Goal: Task Accomplishment & Management: Use online tool/utility

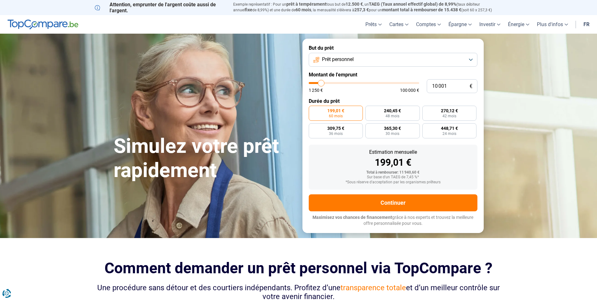
type input "11 250"
type input "11250"
type input "11 500"
type input "11500"
type input "11 750"
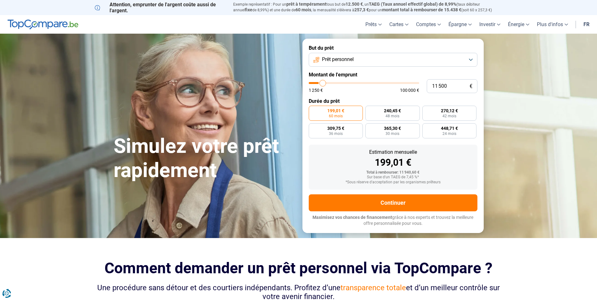
type input "11750"
type input "12 000"
type input "12000"
type input "12 500"
type input "12500"
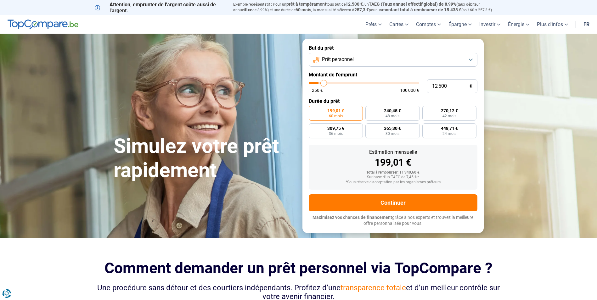
type input "12 750"
type input "12750"
type input "13 250"
type input "13250"
type input "14 000"
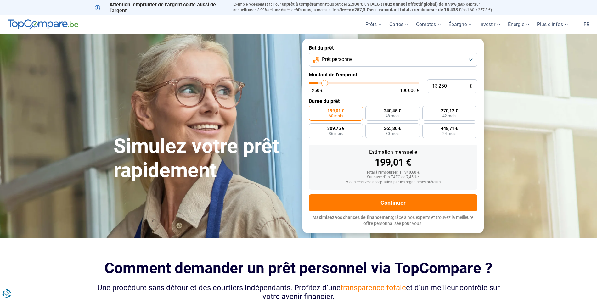
type input "14000"
type input "14 250"
type input "14250"
type input "14 750"
type input "14750"
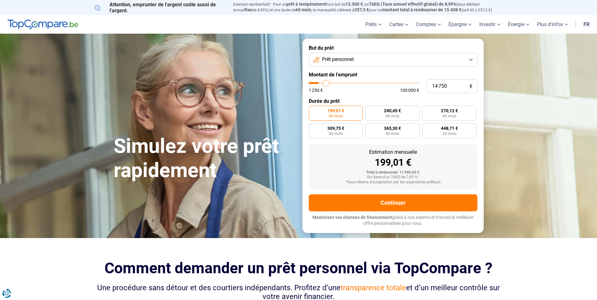
type input "15 500"
type input "15500"
type input "16 000"
type input "16000"
type input "17 000"
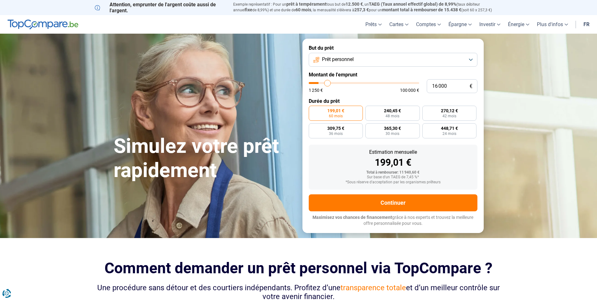
type input "17000"
type input "18 000"
type input "18000"
type input "19 750"
type input "19750"
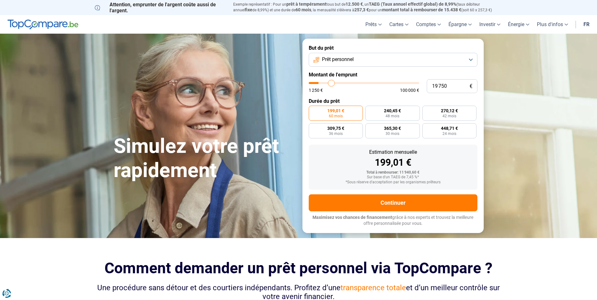
type input "21 500"
type input "21500"
type input "23 500"
type input "23500"
type input "25 250"
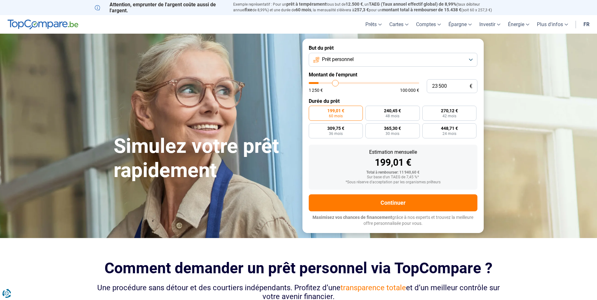
type input "25250"
type input "27 500"
type input "27500"
type input "29 250"
type input "29250"
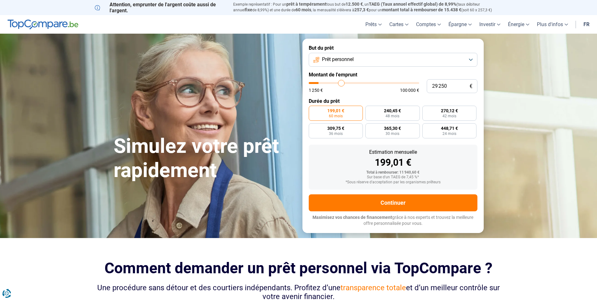
type input "30 750"
type input "30750"
type input "32 000"
type input "32000"
type input "32 750"
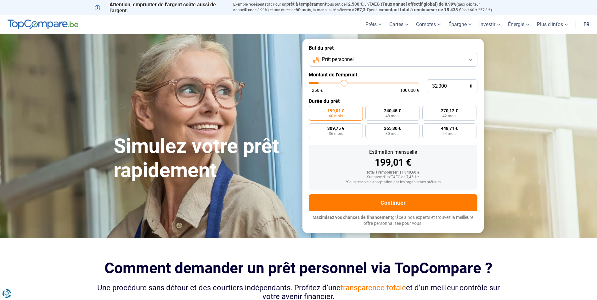
type input "32750"
type input "34 000"
type input "34000"
type input "35 500"
type input "35500"
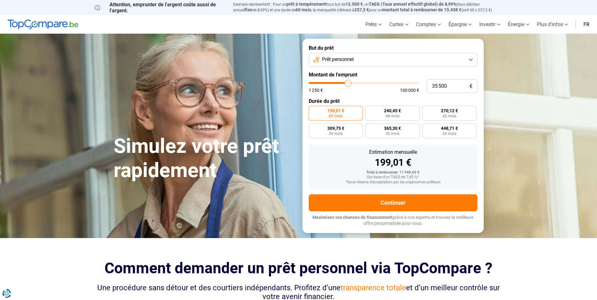
type input "36 500"
type input "36500"
type input "37 000"
type input "37000"
type input "37 750"
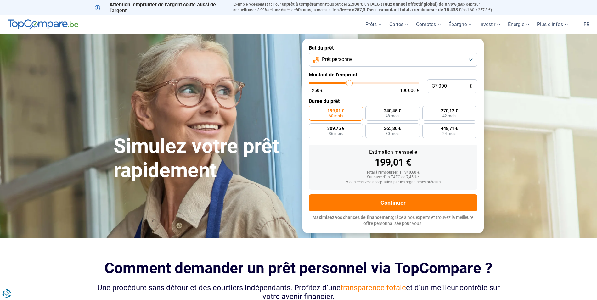
type input "37750"
type input "38 000"
type input "38000"
type input "38 500"
type input "38500"
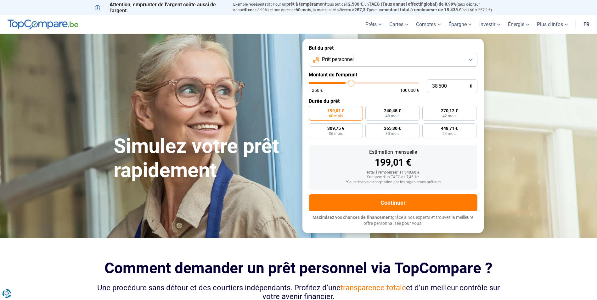
type input "39 250"
type input "39250"
type input "39 750"
type input "39750"
type input "40 250"
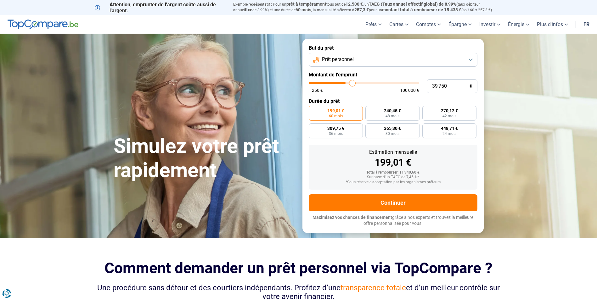
type input "40250"
type input "41 250"
type input "41250"
type input "42 250"
type input "42250"
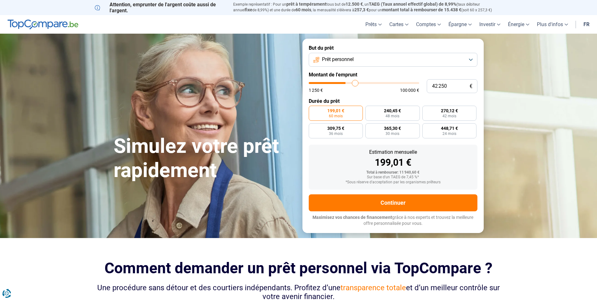
type input "42 750"
type input "42750"
type input "43 000"
type input "43000"
type input "43 750"
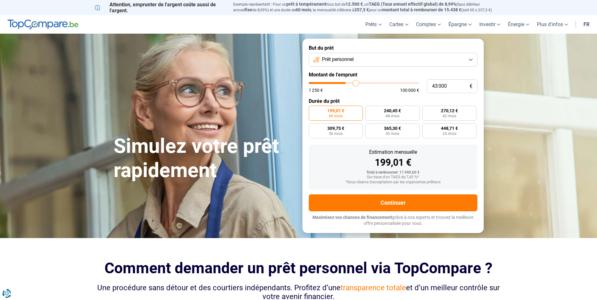
type input "43750"
type input "44 000"
type input "44000"
type input "44 250"
type input "44250"
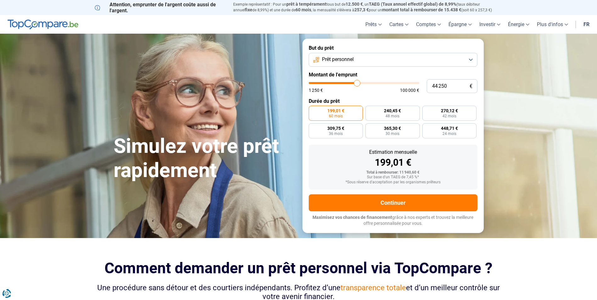
type input "44 500"
type input "44500"
type input "45 000"
type input "45000"
type input "45 250"
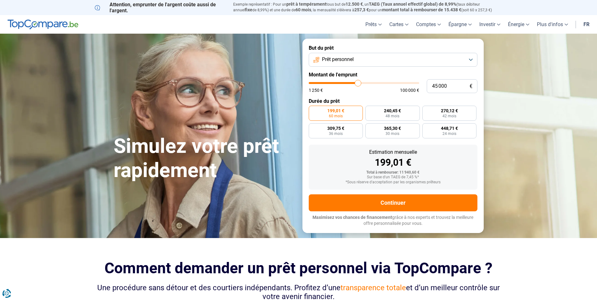
type input "45250"
type input "45 500"
type input "45500"
type input "45 750"
type input "45750"
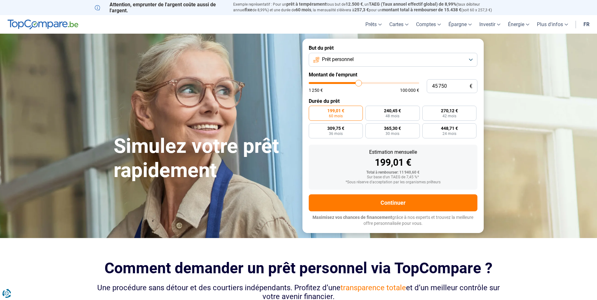
type input "46 000"
type input "46000"
type input "46 500"
type input "46500"
type input "46 750"
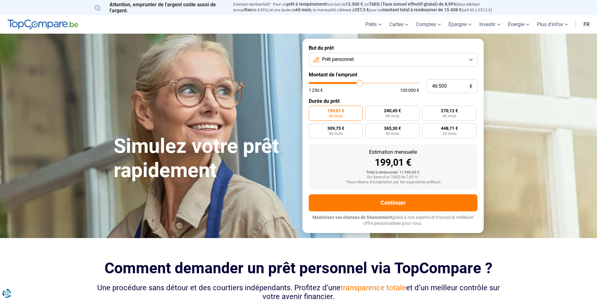
type input "46750"
type input "47 000"
type input "47000"
type input "47 250"
type input "47250"
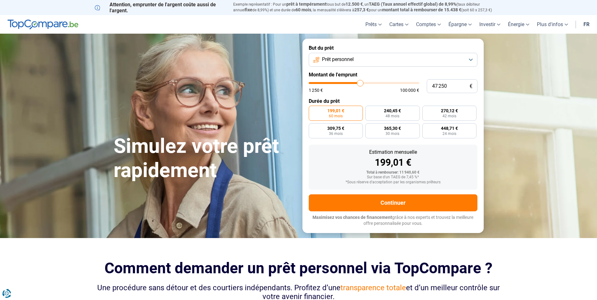
type input "47 500"
type input "47500"
type input "48 000"
type input "48000"
type input "48 250"
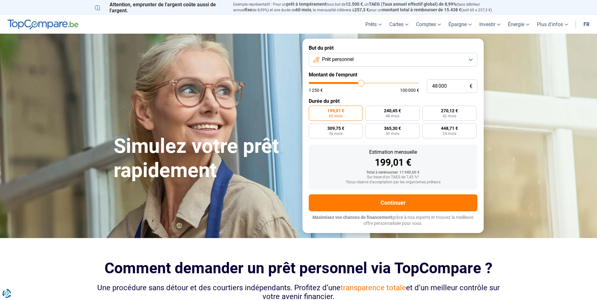
type input "48250"
type input "48 500"
type input "48500"
type input "48 750"
type input "48750"
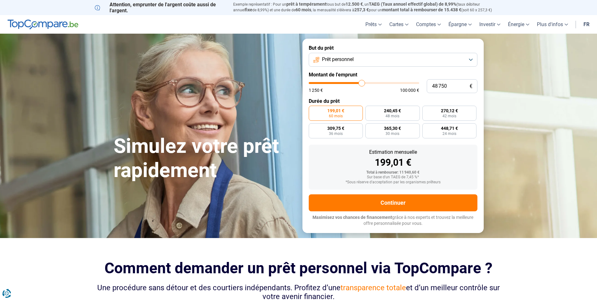
type input "49 000"
type input "49000"
type input "49 500"
type input "49500"
type input "49 750"
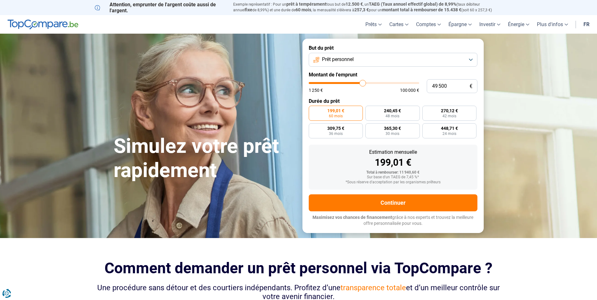
type input "49750"
type input "50 000"
drag, startPoint x: 322, startPoint y: 85, endPoint x: 363, endPoint y: 83, distance: 40.9
type input "50000"
click at [363, 83] on input "range" at bounding box center [364, 83] width 110 height 2
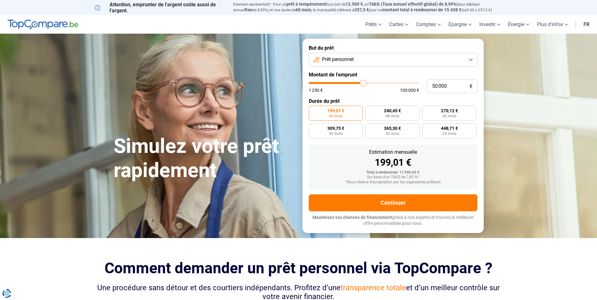
radio input "false"
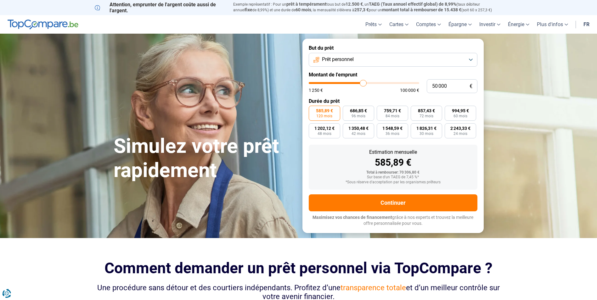
click at [317, 150] on div "Estimation mensuelle" at bounding box center [393, 152] width 159 height 5
